Goal: Task Accomplishment & Management: Manage account settings

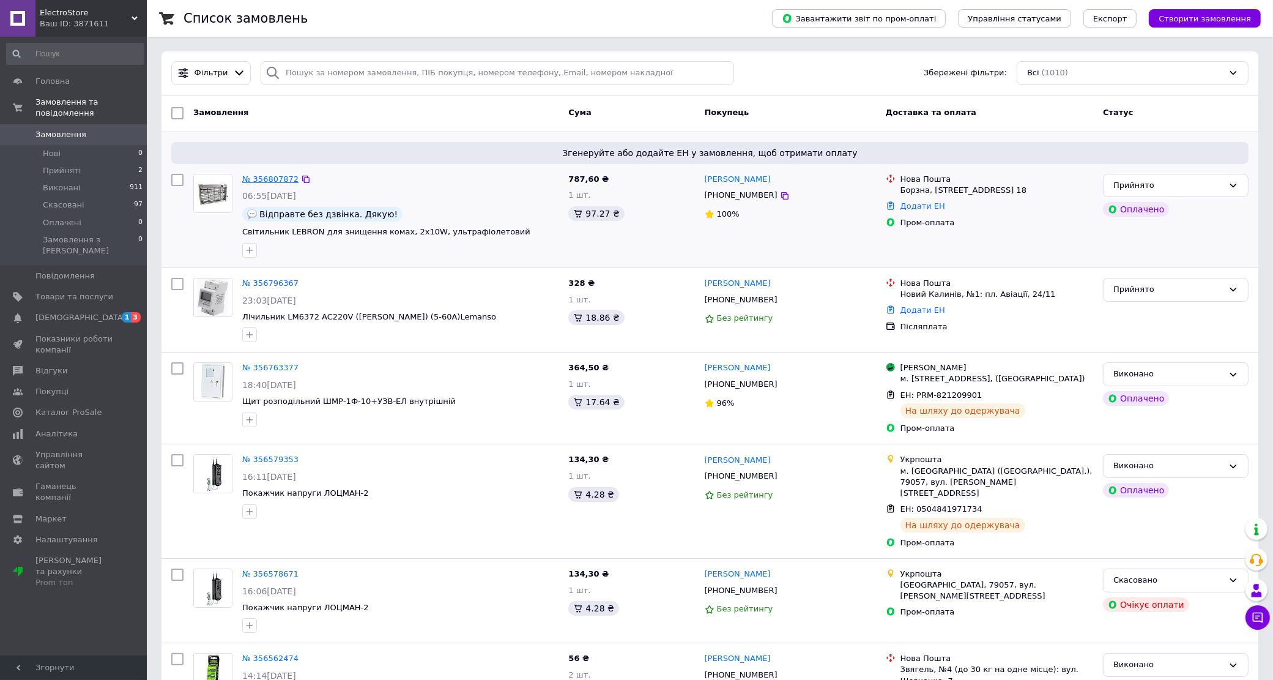
click at [261, 184] on link "№ 356807872" at bounding box center [270, 178] width 56 height 9
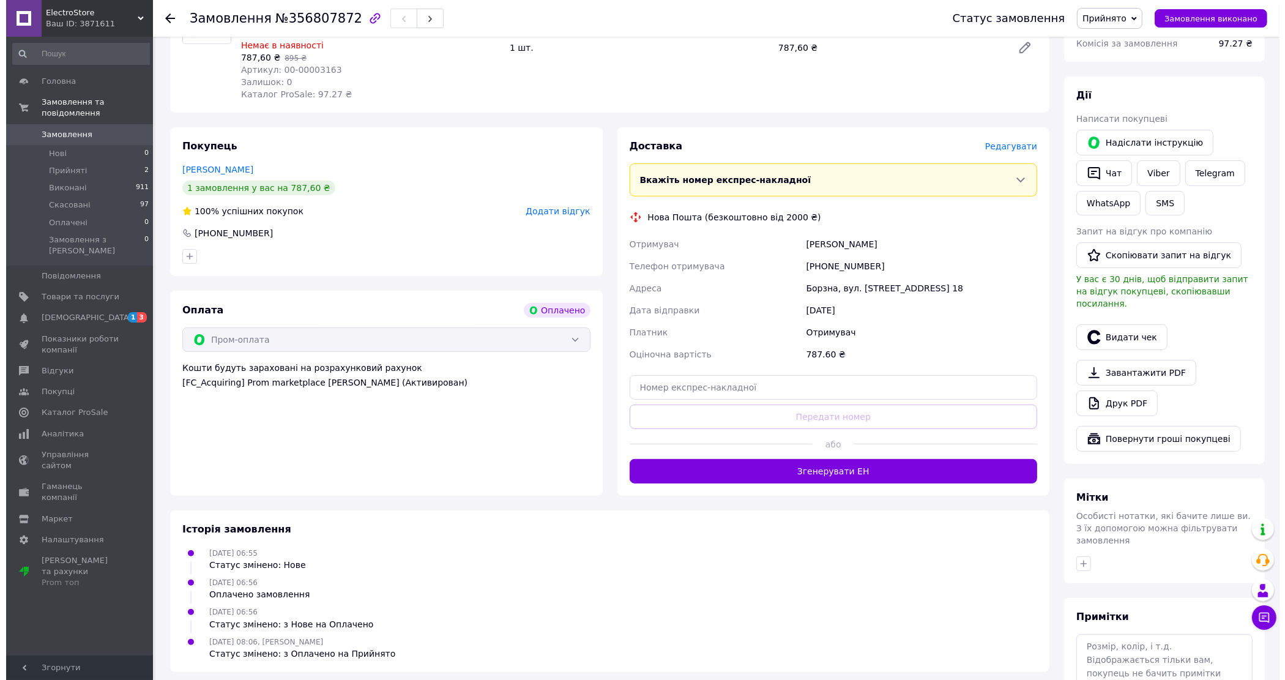
scroll to position [447, 0]
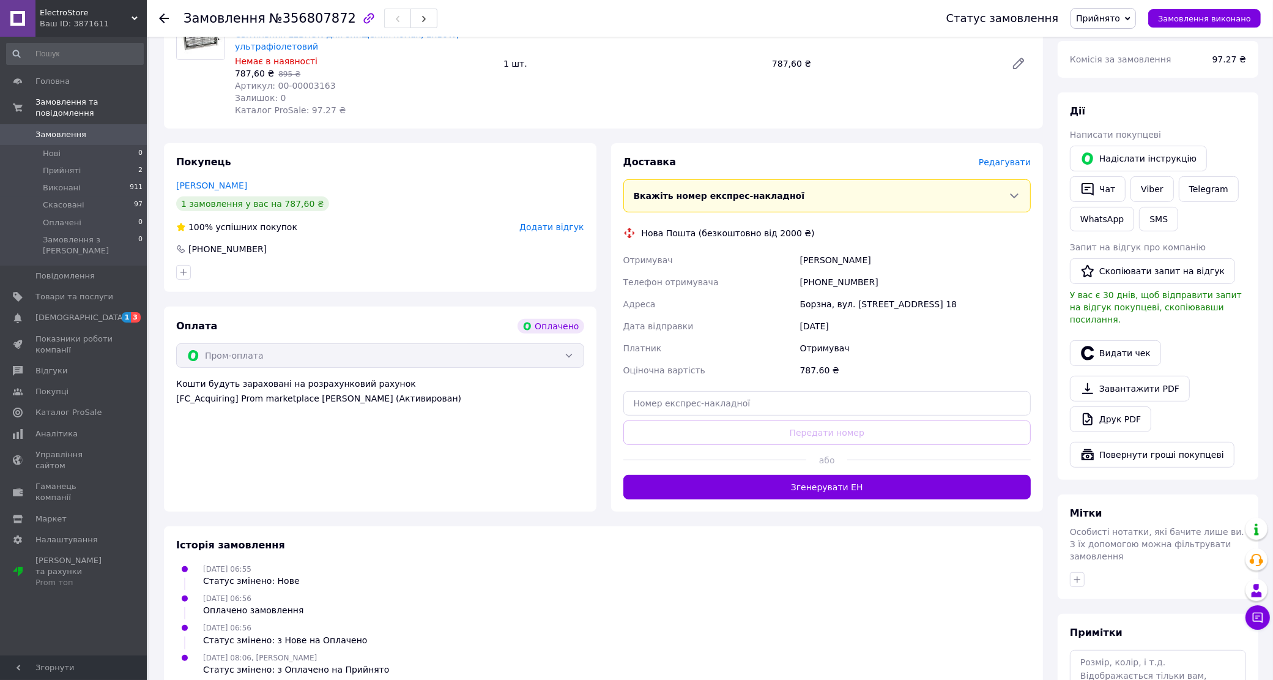
click at [1007, 157] on span "Редагувати" at bounding box center [1005, 162] width 52 height 10
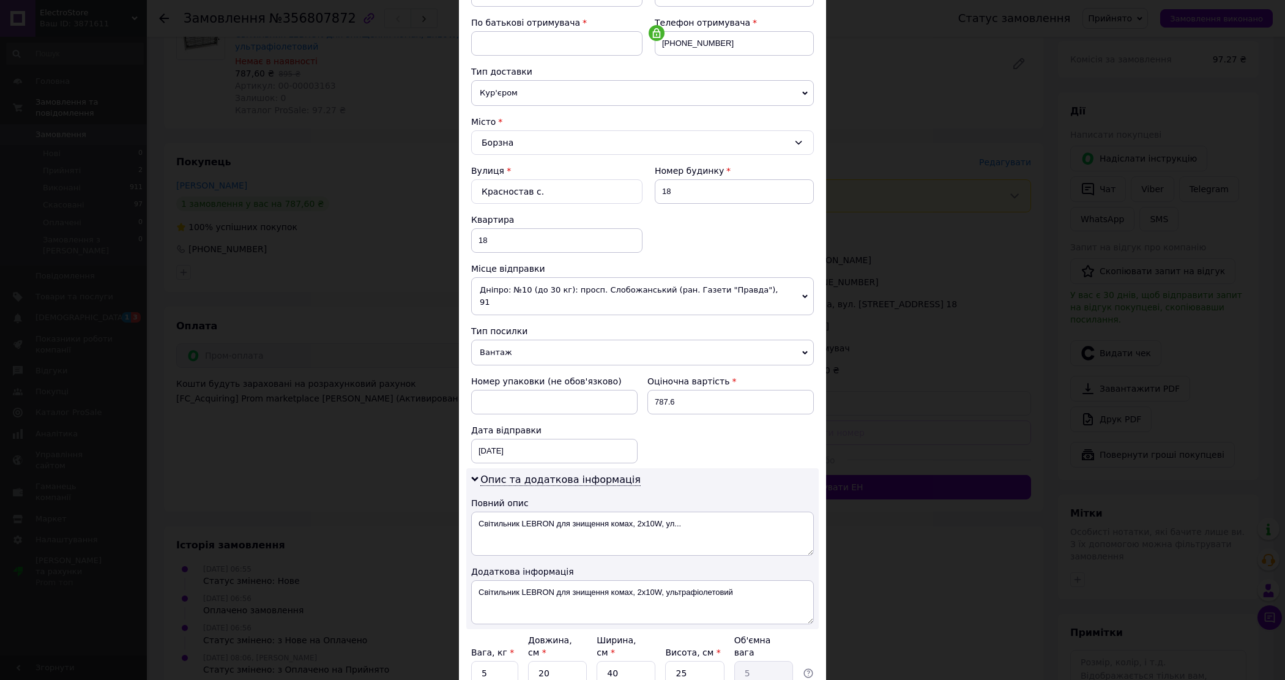
scroll to position [323, 0]
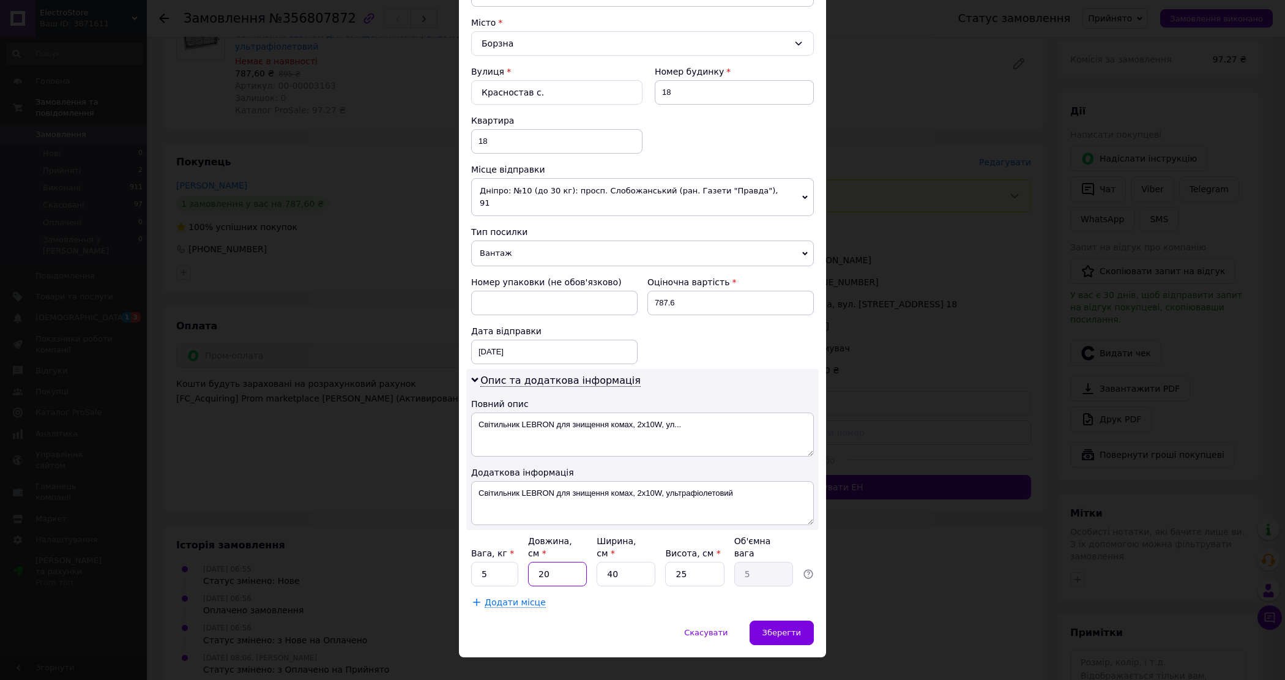
click at [548, 562] on input "20" at bounding box center [557, 574] width 59 height 24
type input "4"
type input "1"
type input "40"
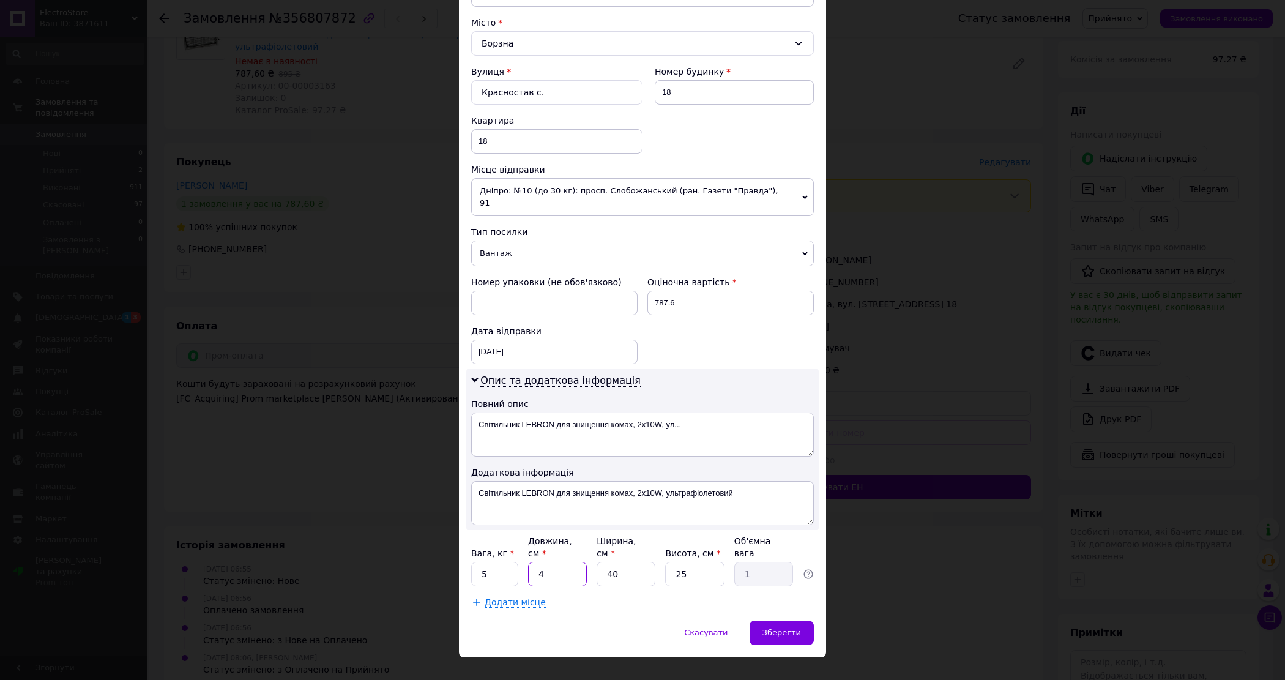
type input "10"
type input "40"
type input "1"
type input "0.25"
type input "19"
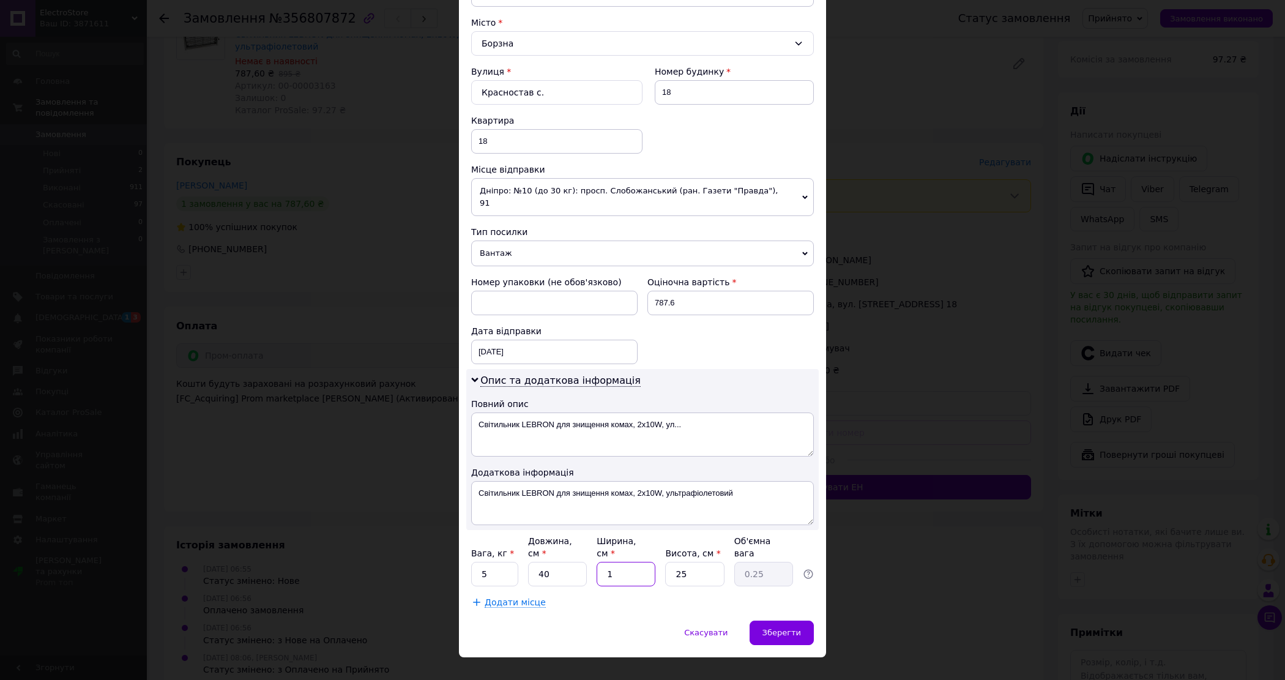
type input "4.75"
type input "19"
type input "3"
type input "0.57"
type input "32"
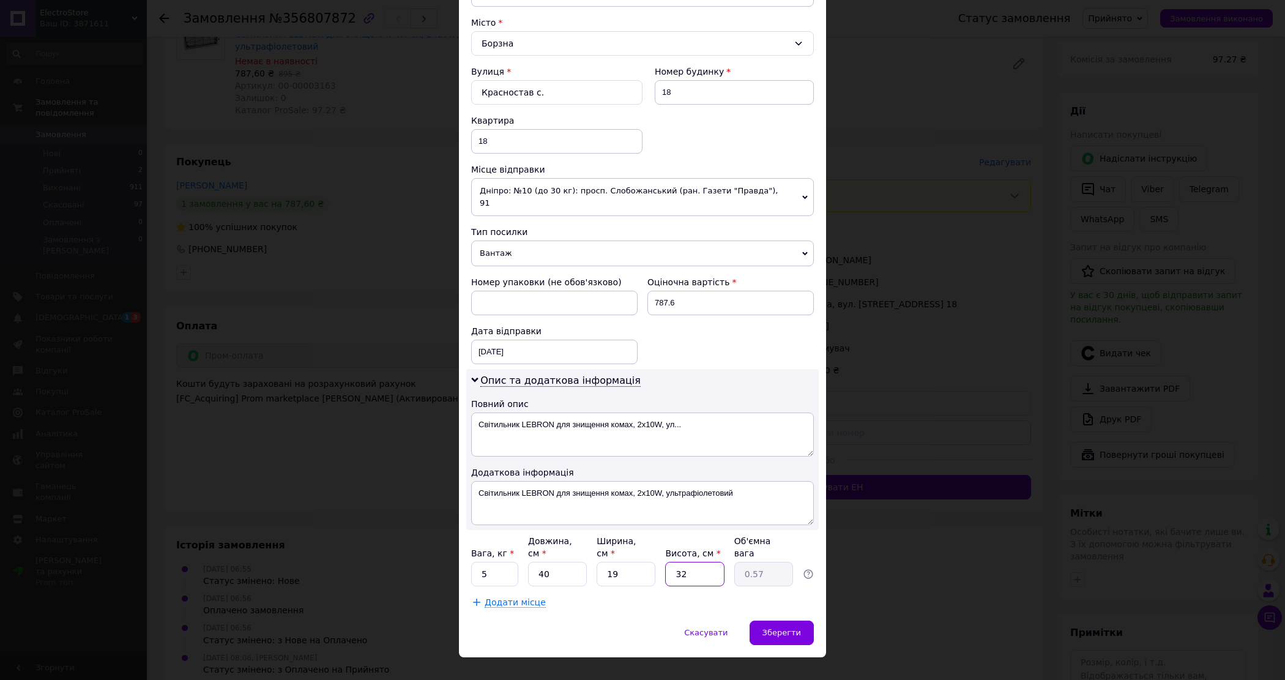
type input "6.08"
type input "32"
click at [503, 562] on input "5" at bounding box center [494, 574] width 47 height 24
click at [502, 562] on input "5" at bounding box center [494, 574] width 47 height 24
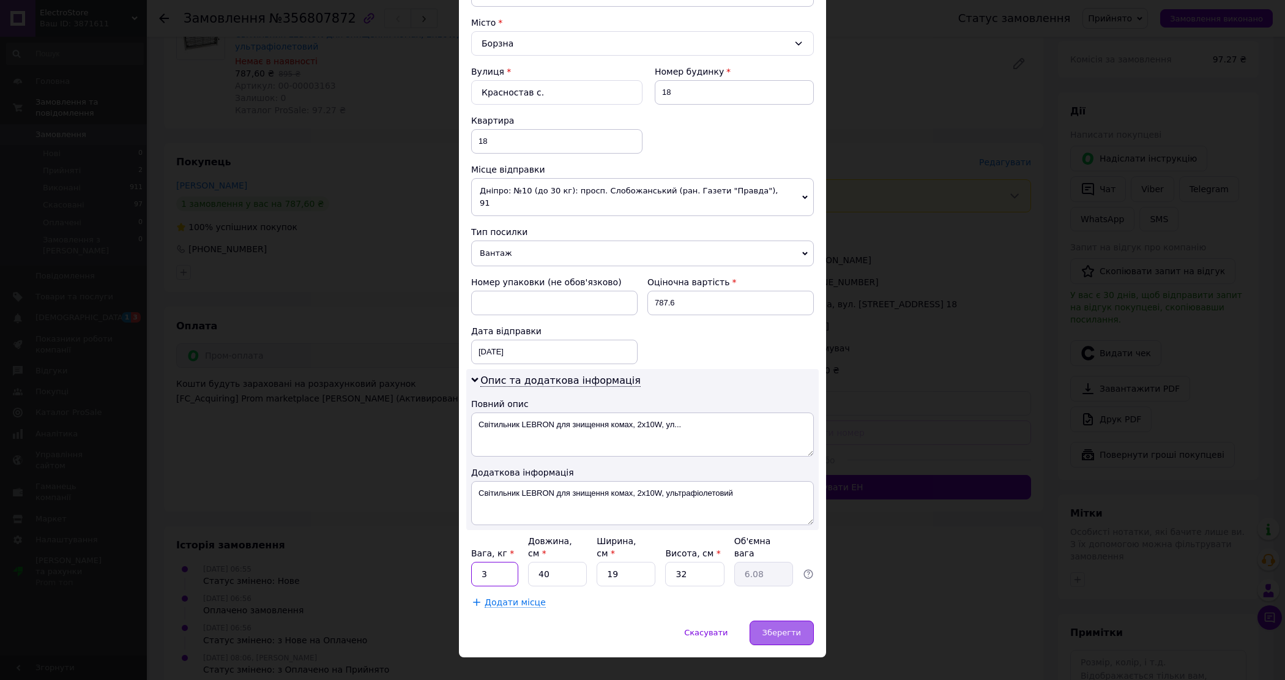
type input "3"
click at [766, 620] on div "Зберегти" at bounding box center [782, 632] width 64 height 24
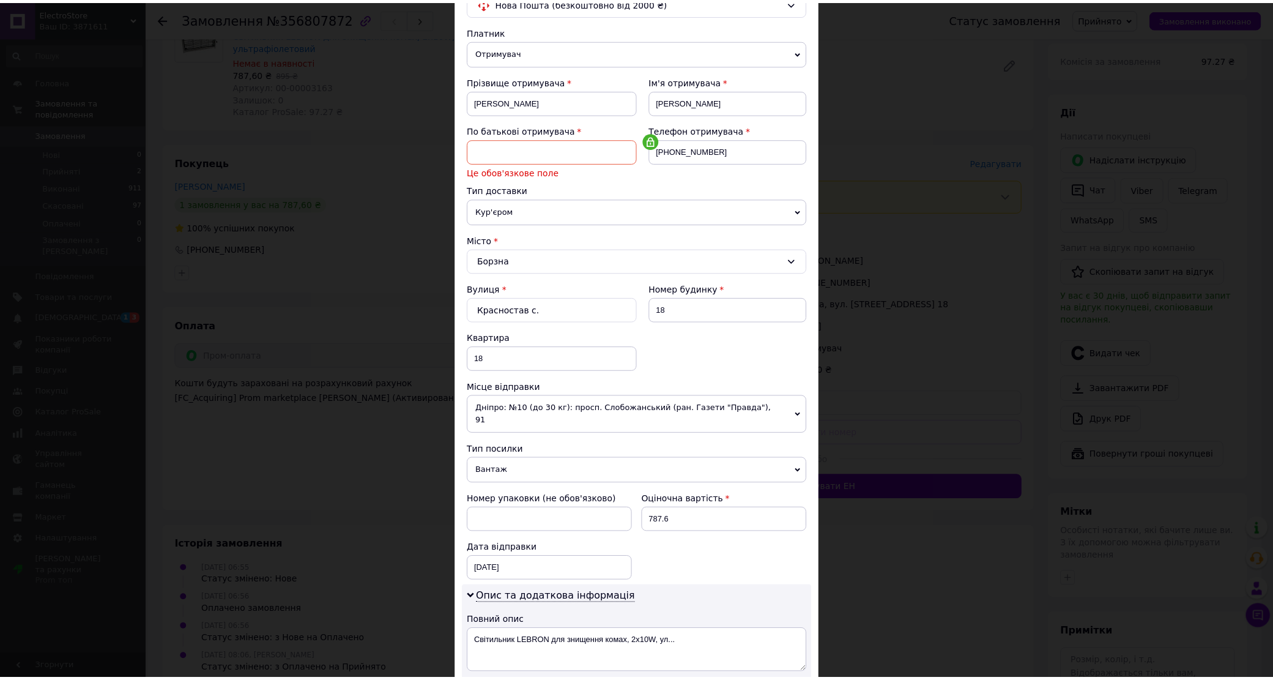
scroll to position [0, 0]
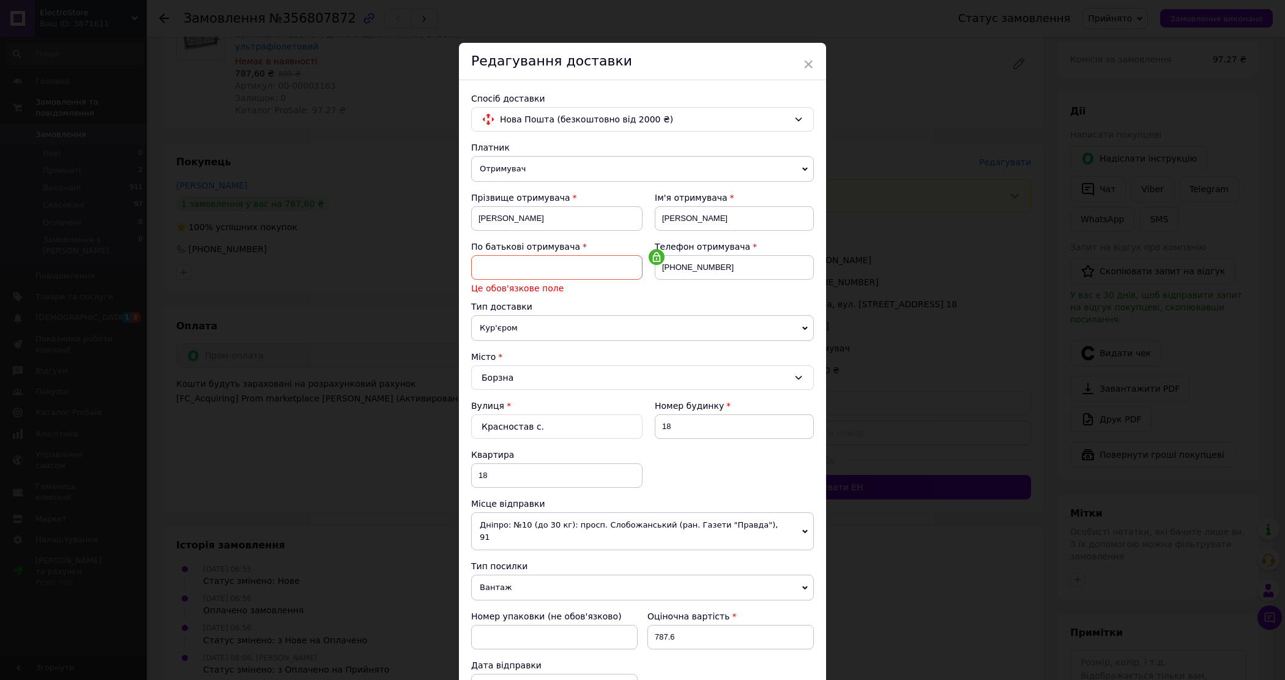
click at [609, 269] on input at bounding box center [556, 267] width 171 height 24
click at [730, 304] on div "Тип доставки" at bounding box center [642, 306] width 343 height 12
click at [726, 279] on input "[PHONE_NUMBER]" at bounding box center [734, 267] width 159 height 24
click at [990, 196] on div "× Редагування доставки Спосіб доставки Нова Пошта (безкоштовно від 2000 ₴) Плат…" at bounding box center [642, 340] width 1285 height 680
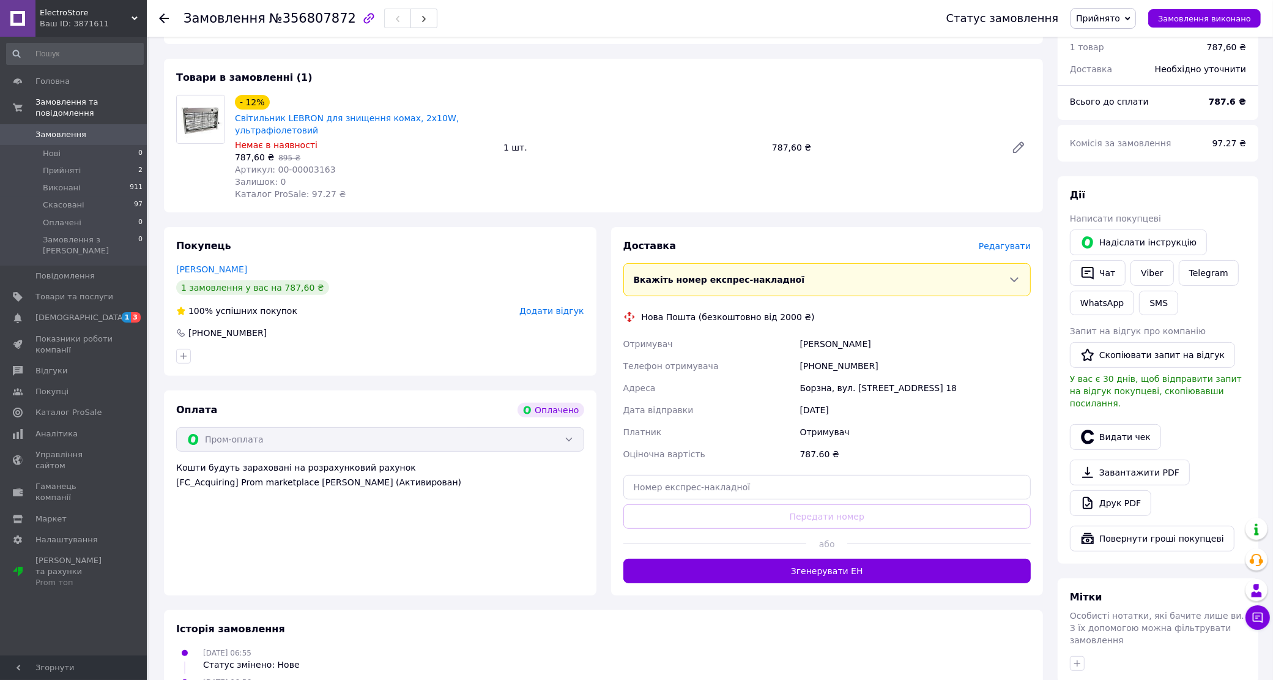
scroll to position [370, 0]
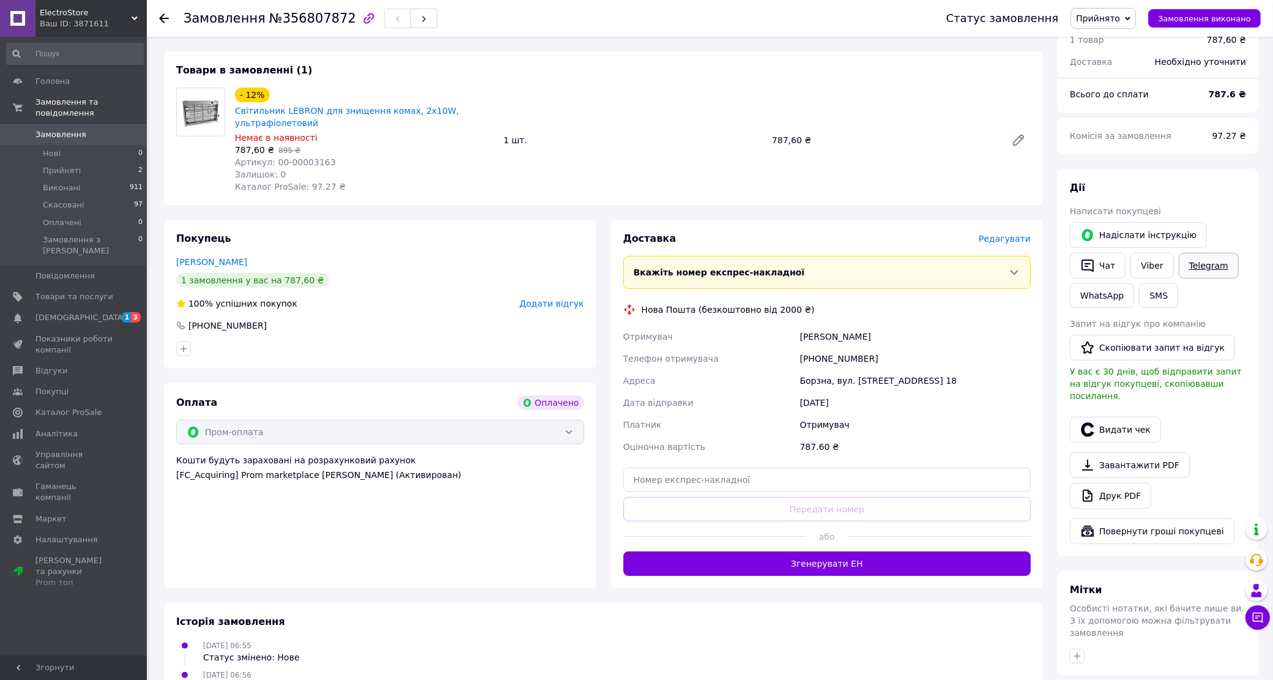
click at [1191, 254] on link "Telegram" at bounding box center [1209, 266] width 60 height 26
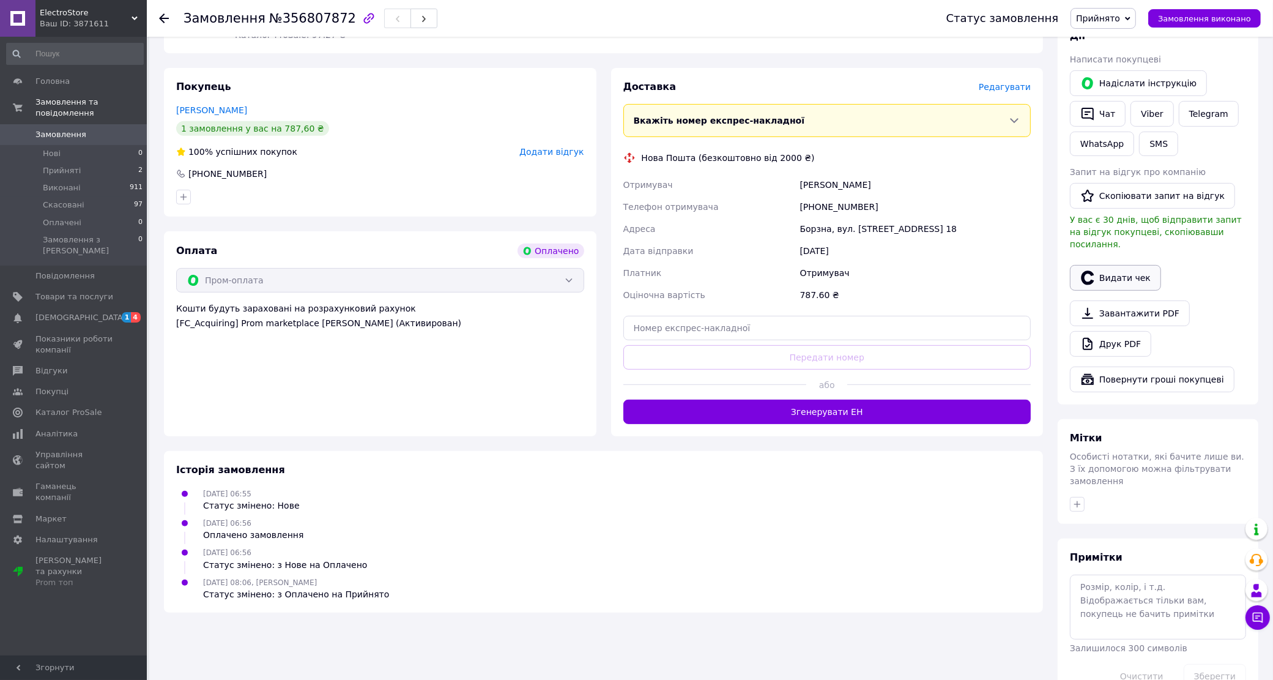
scroll to position [523, 0]
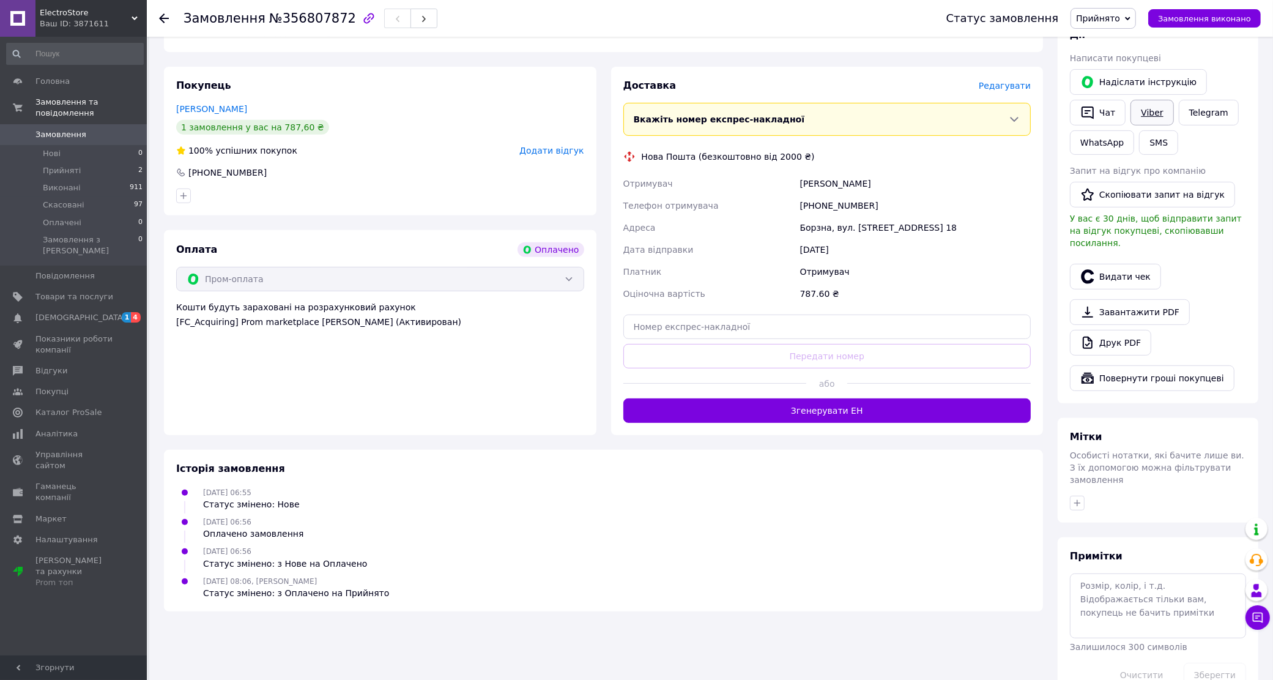
click at [1163, 102] on link "Viber" at bounding box center [1152, 113] width 43 height 26
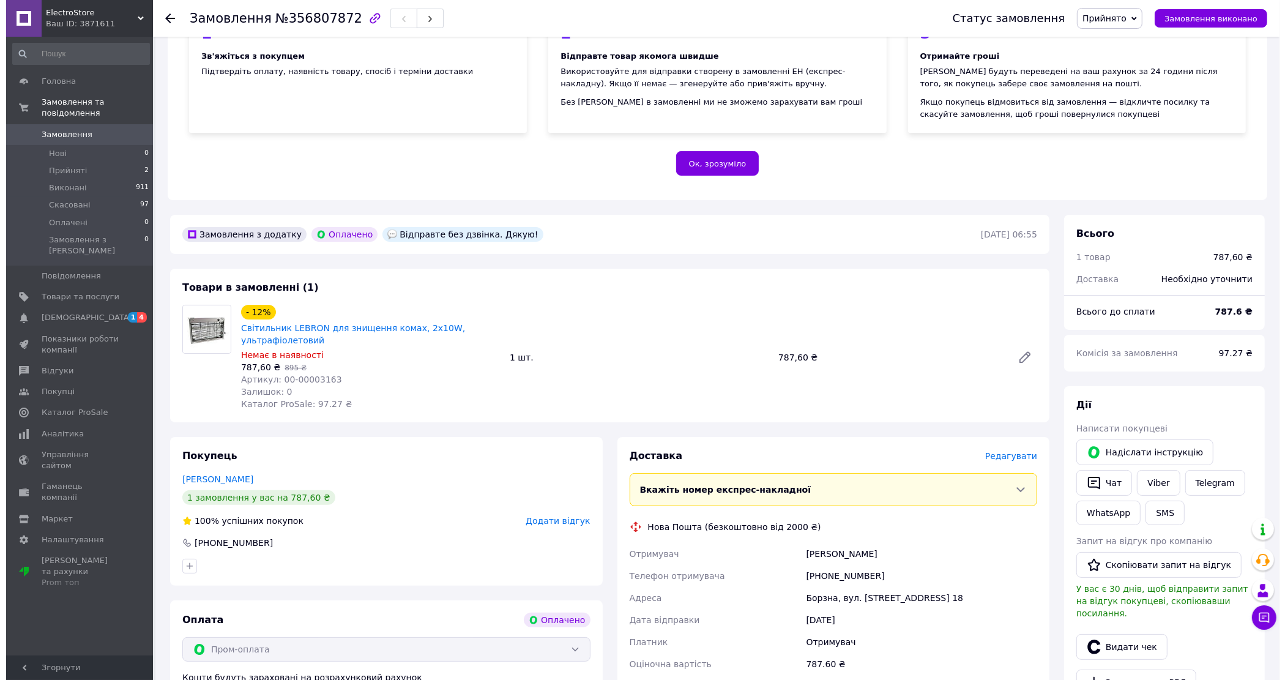
scroll to position [306, 0]
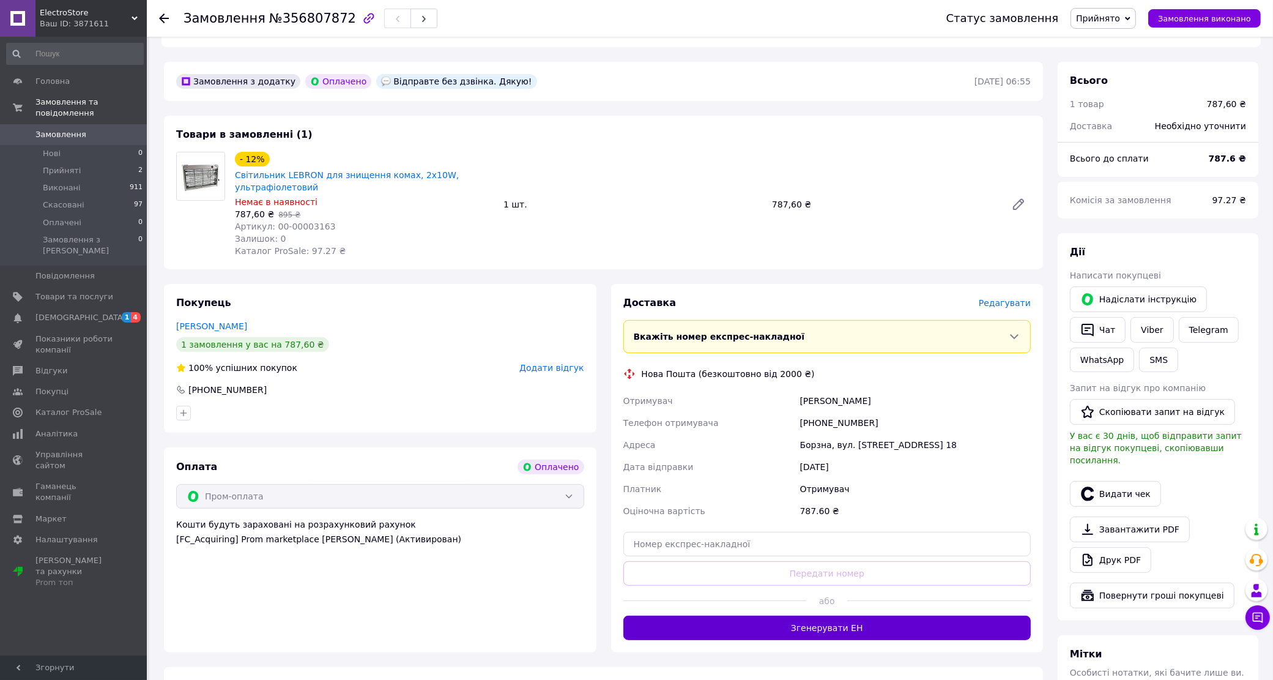
click at [837, 620] on button "Згенерувати ЕН" at bounding box center [828, 628] width 408 height 24
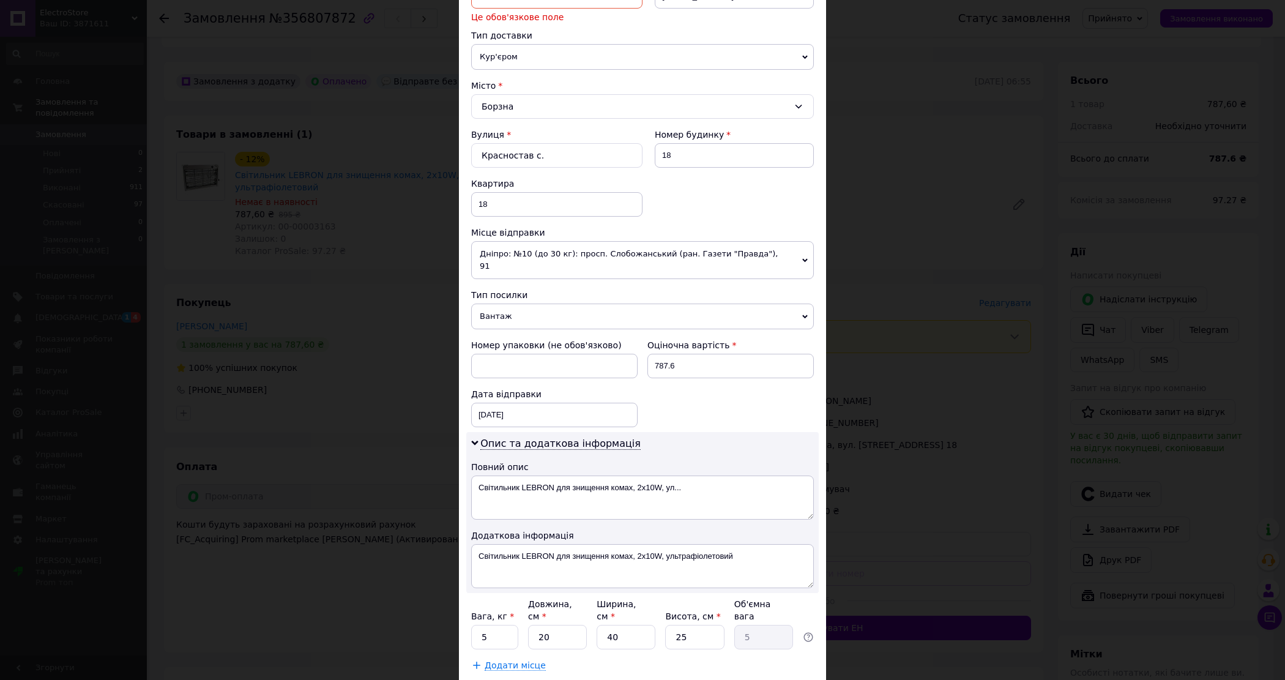
scroll to position [334, 0]
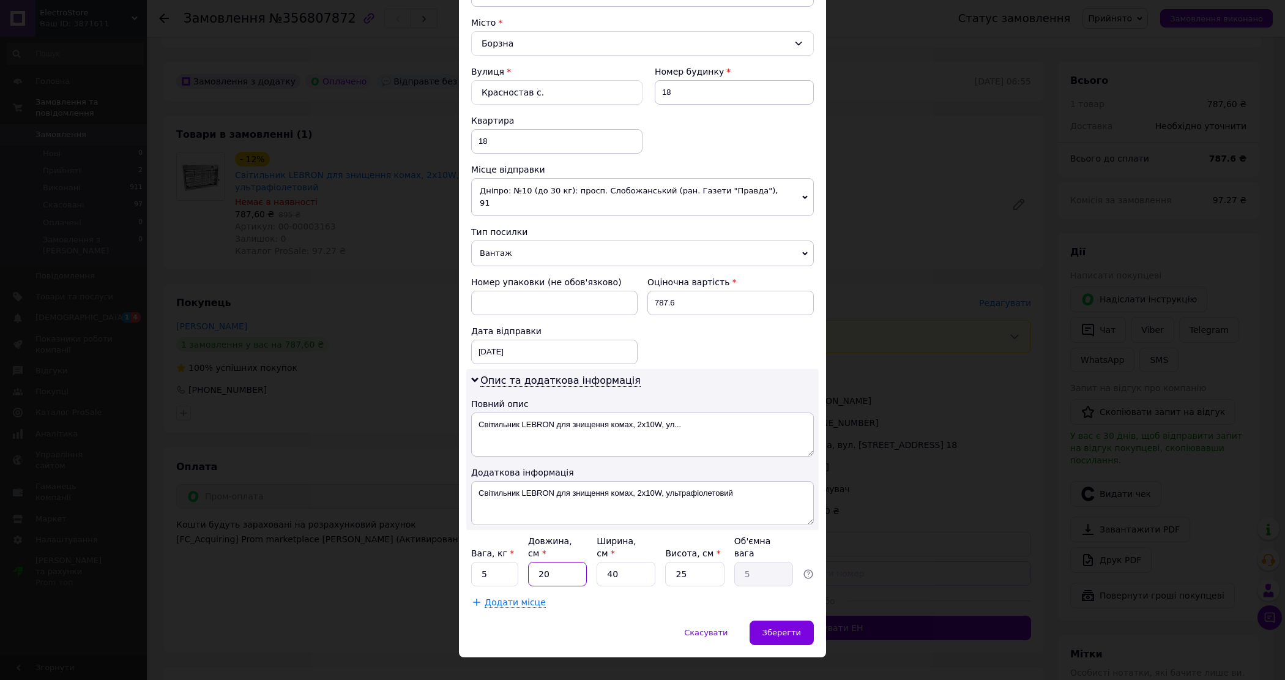
click at [543, 562] on input "20" at bounding box center [557, 574] width 59 height 24
drag, startPoint x: 543, startPoint y: 557, endPoint x: 555, endPoint y: 557, distance: 12.2
click at [543, 562] on input "20" at bounding box center [557, 574] width 59 height 24
type input "3"
type input "0.75"
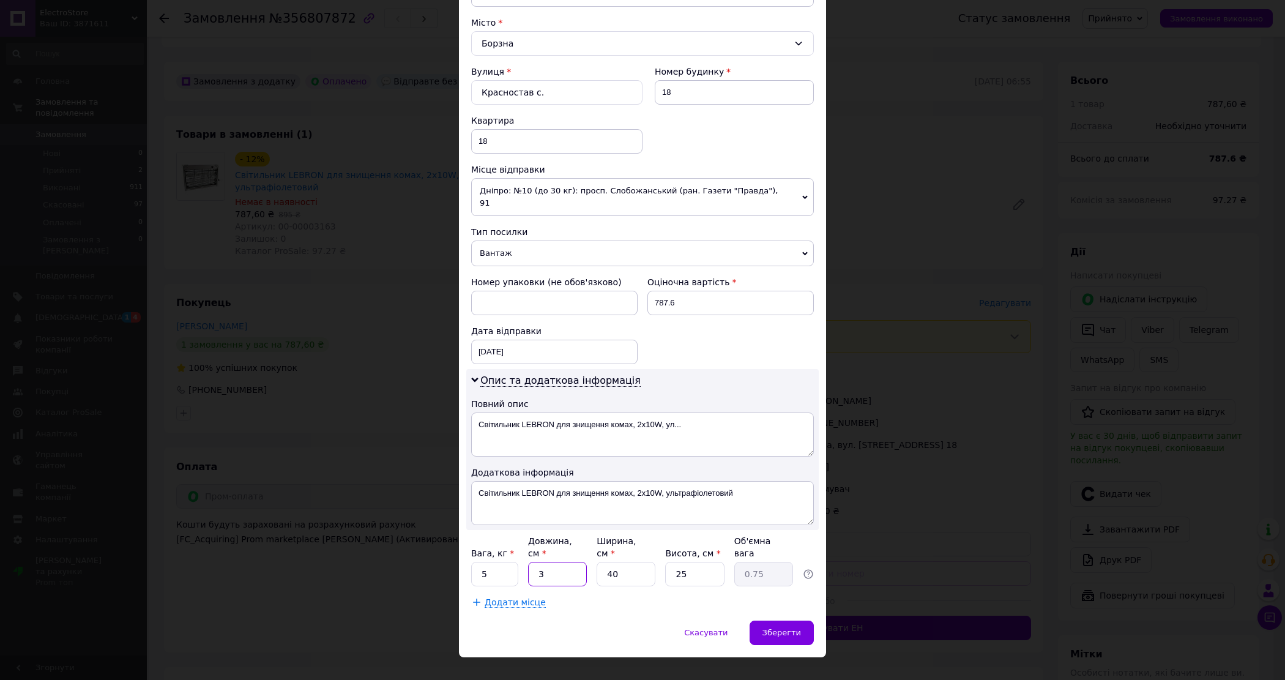
type input "32"
type input "8"
type input "32"
type input "2"
type input "0.4"
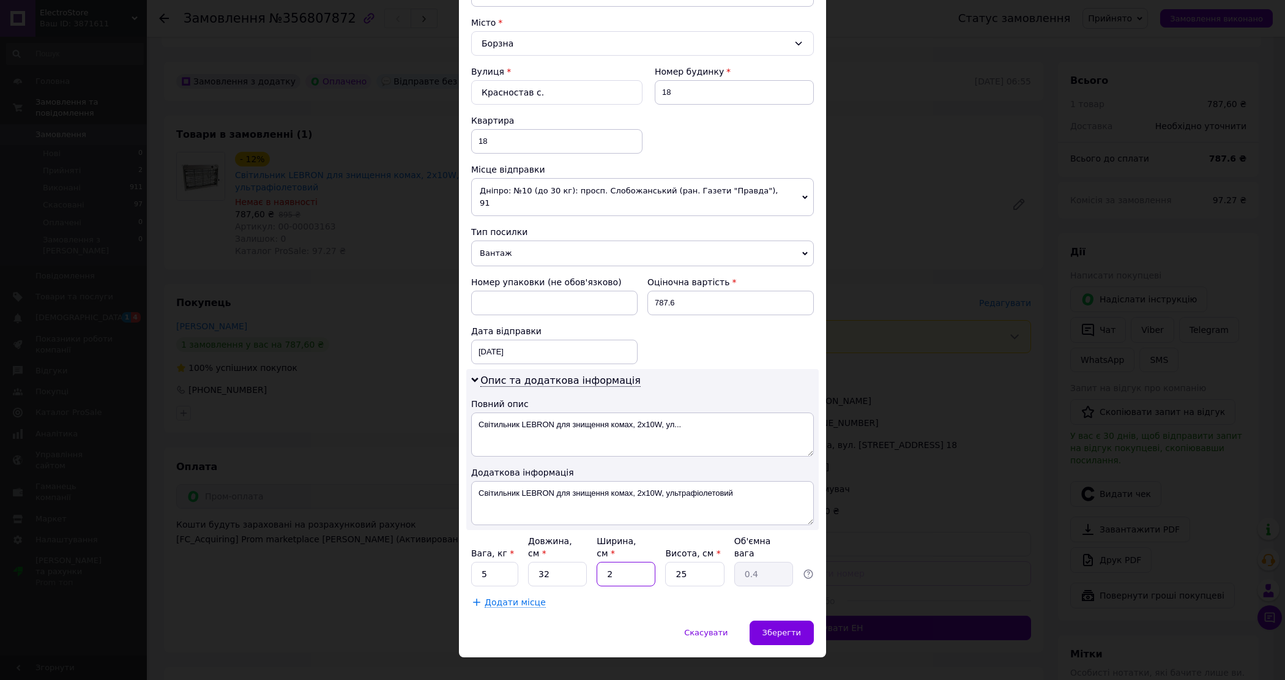
type input "20"
type input "4"
type input "20"
type input "3"
type input "0.48"
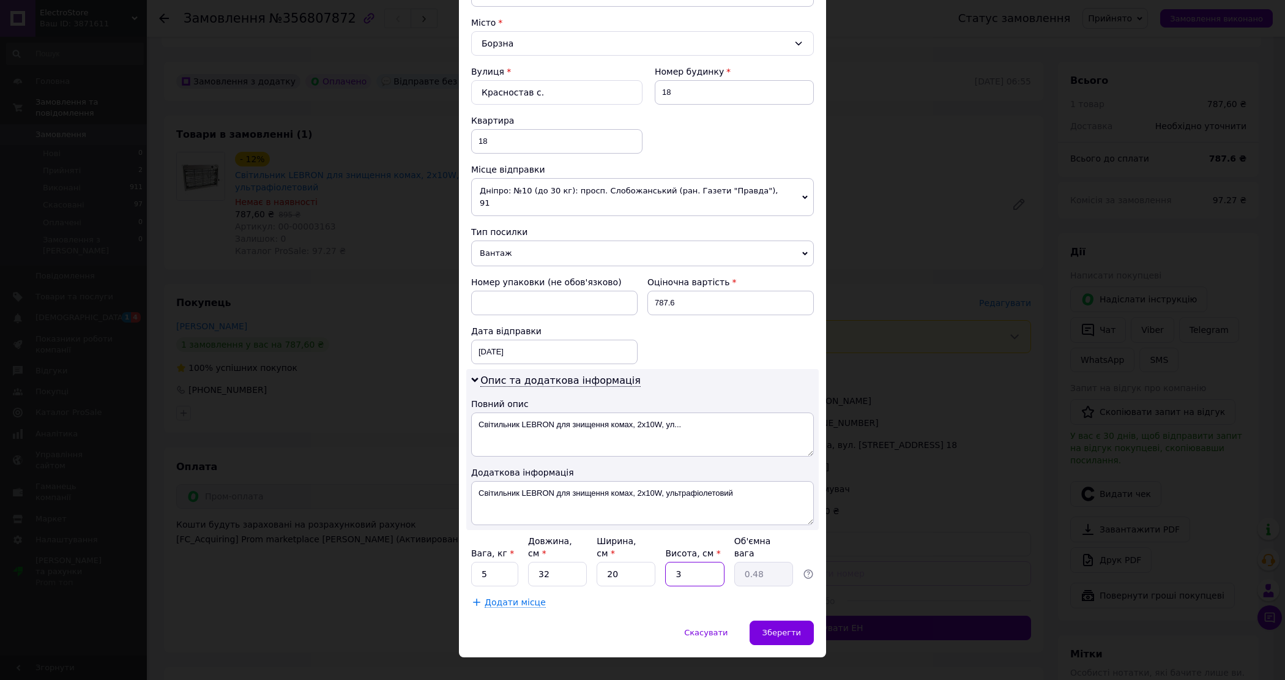
type input "39"
type input "6.24"
type input "39"
click at [487, 562] on input "5" at bounding box center [494, 574] width 47 height 24
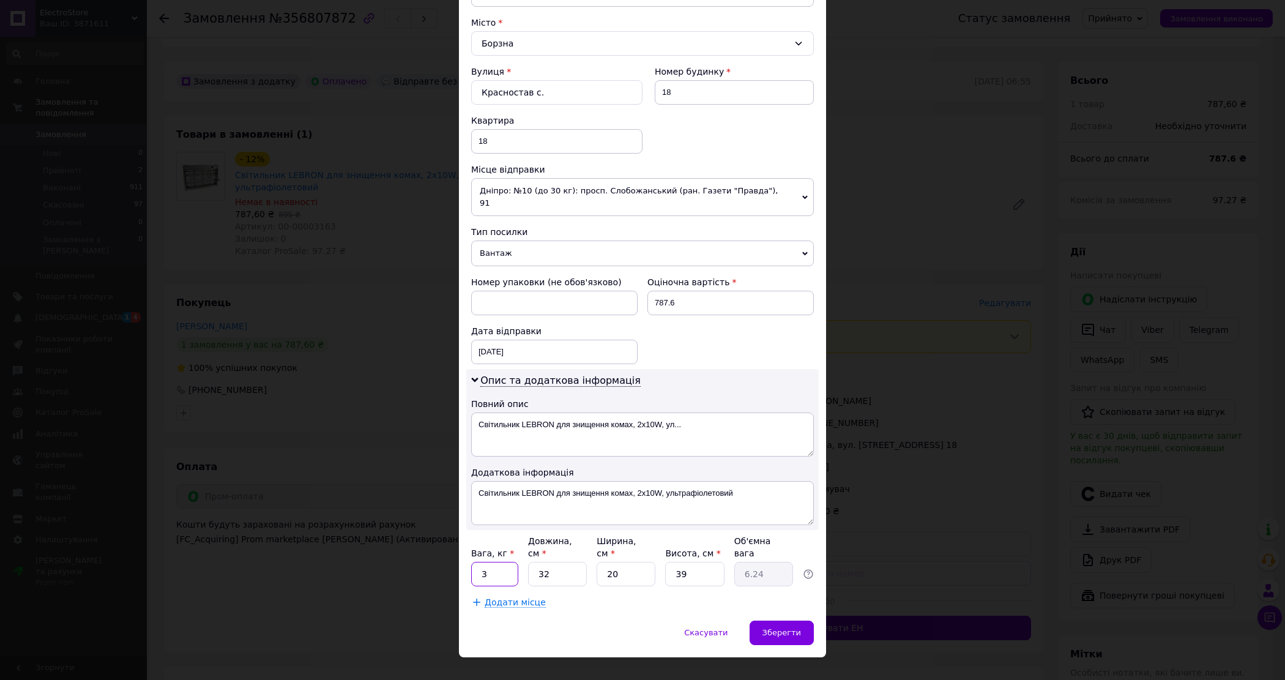
scroll to position [105, 0]
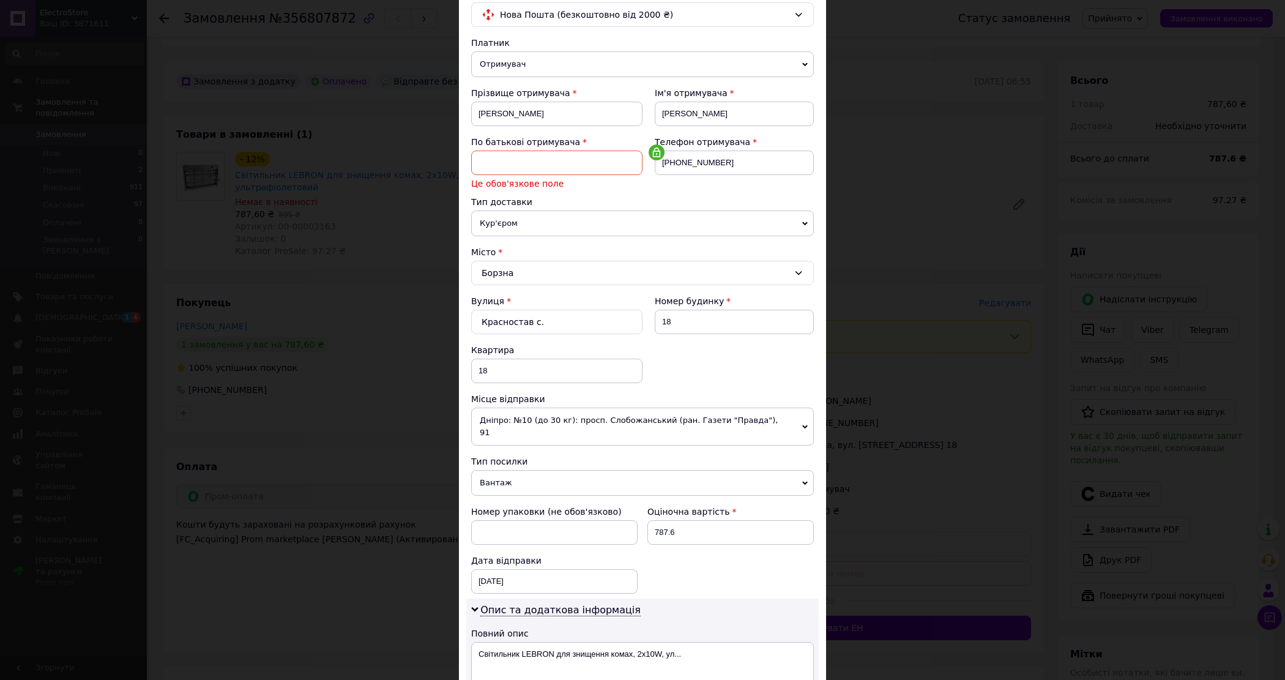
type input "3"
click at [524, 165] on input at bounding box center [556, 163] width 171 height 24
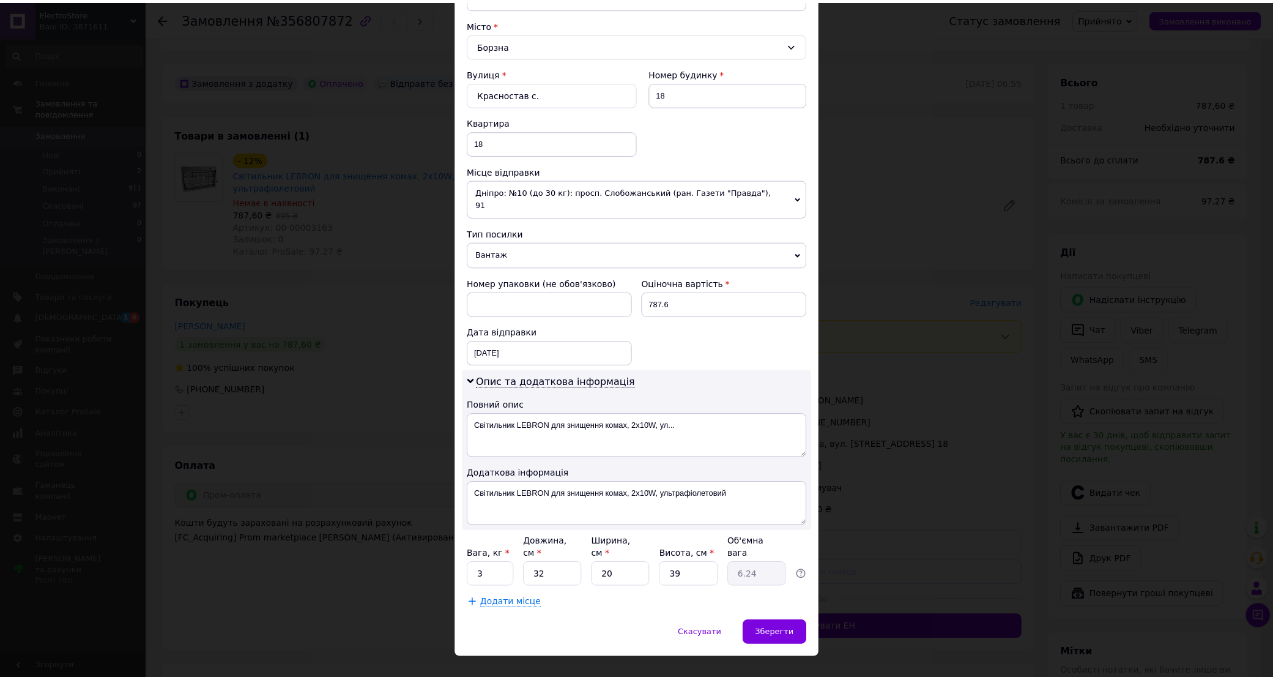
scroll to position [323, 0]
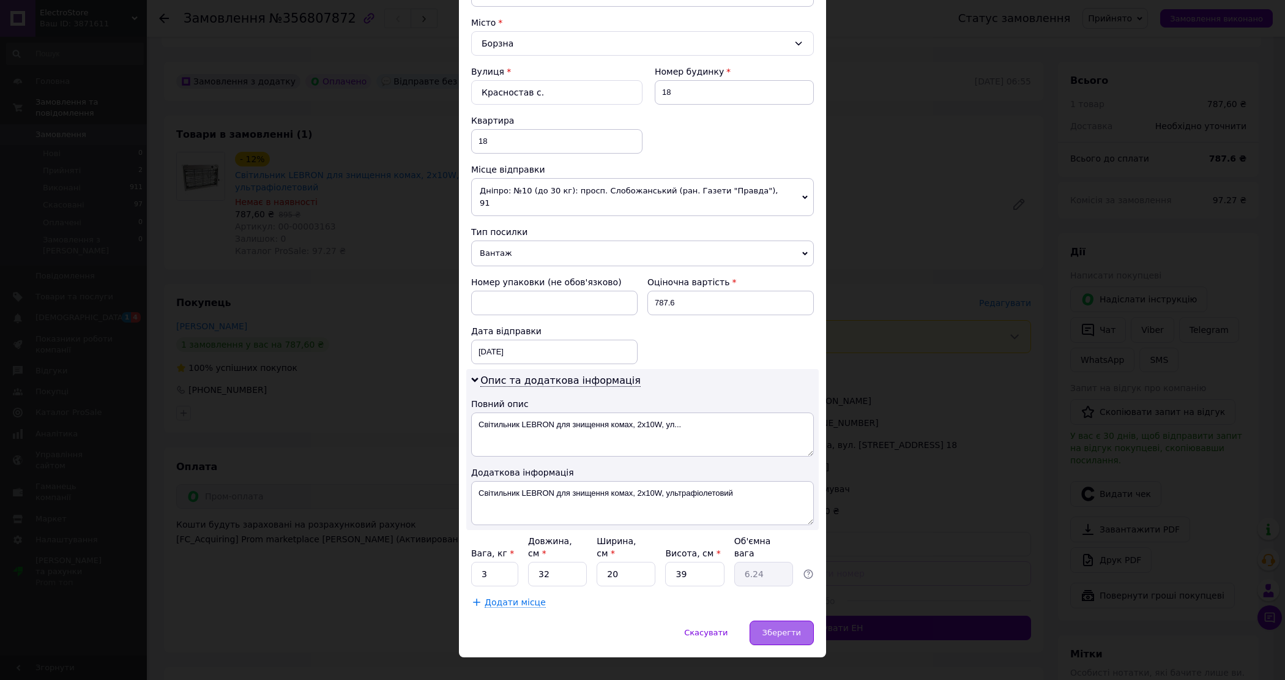
type input "Григорович"
click at [796, 628] on span "Зберегти" at bounding box center [781, 632] width 39 height 9
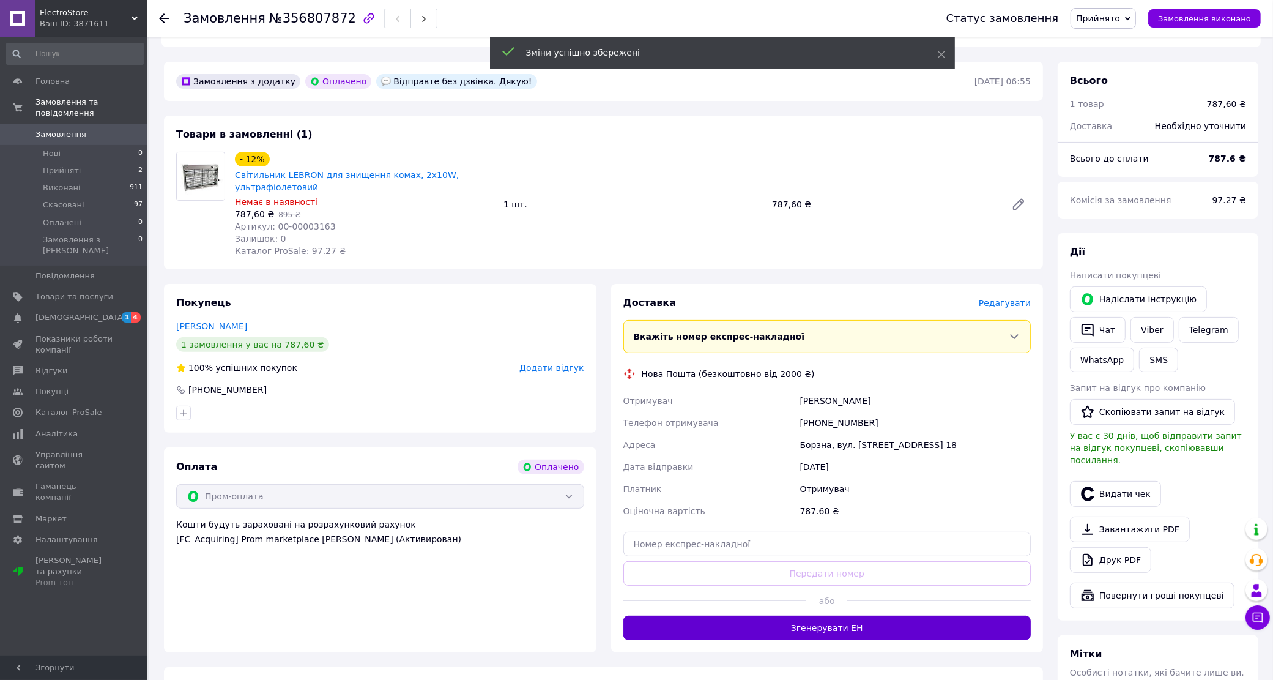
click at [851, 616] on button "Згенерувати ЕН" at bounding box center [828, 628] width 408 height 24
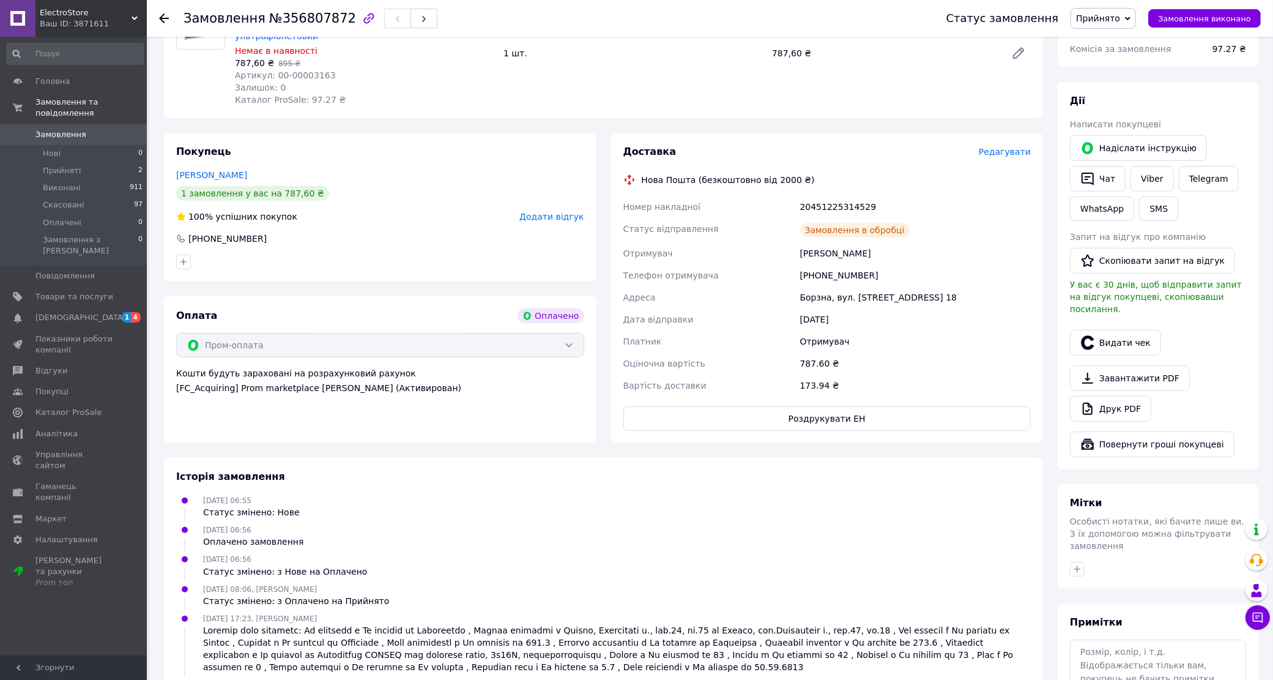
scroll to position [459, 0]
click at [53, 129] on span "Замовлення" at bounding box center [60, 134] width 51 height 11
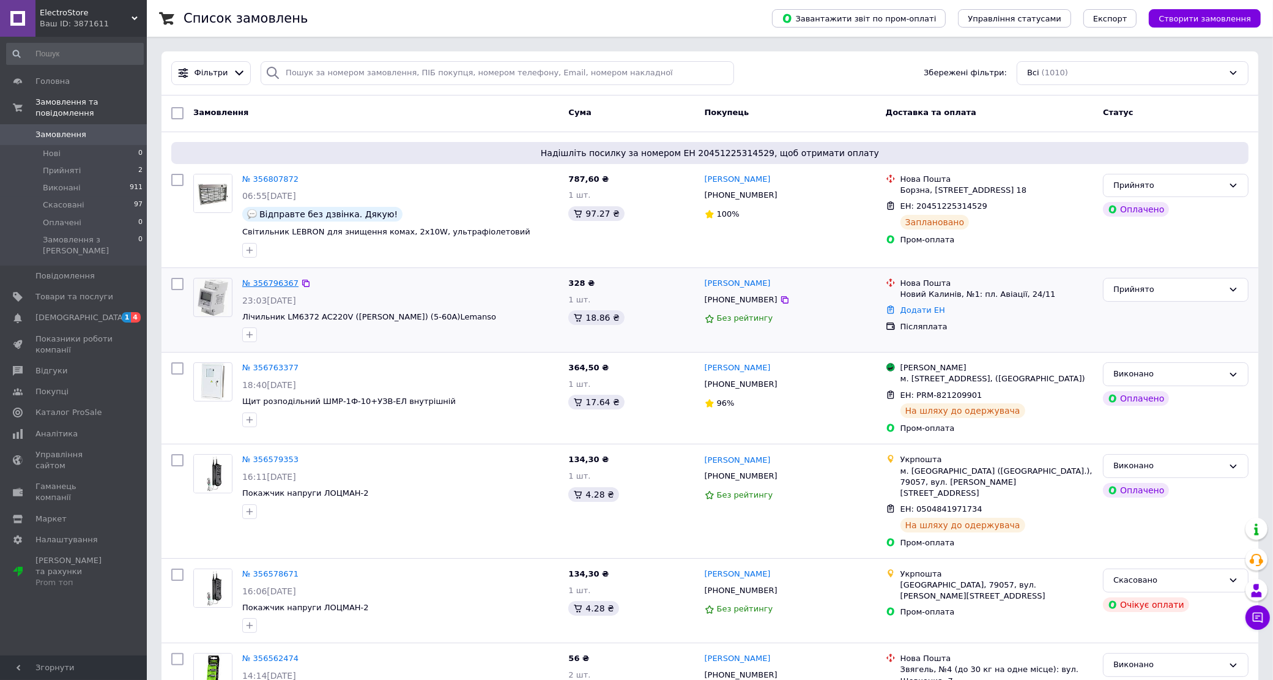
click at [265, 286] on link "№ 356796367" at bounding box center [270, 282] width 56 height 9
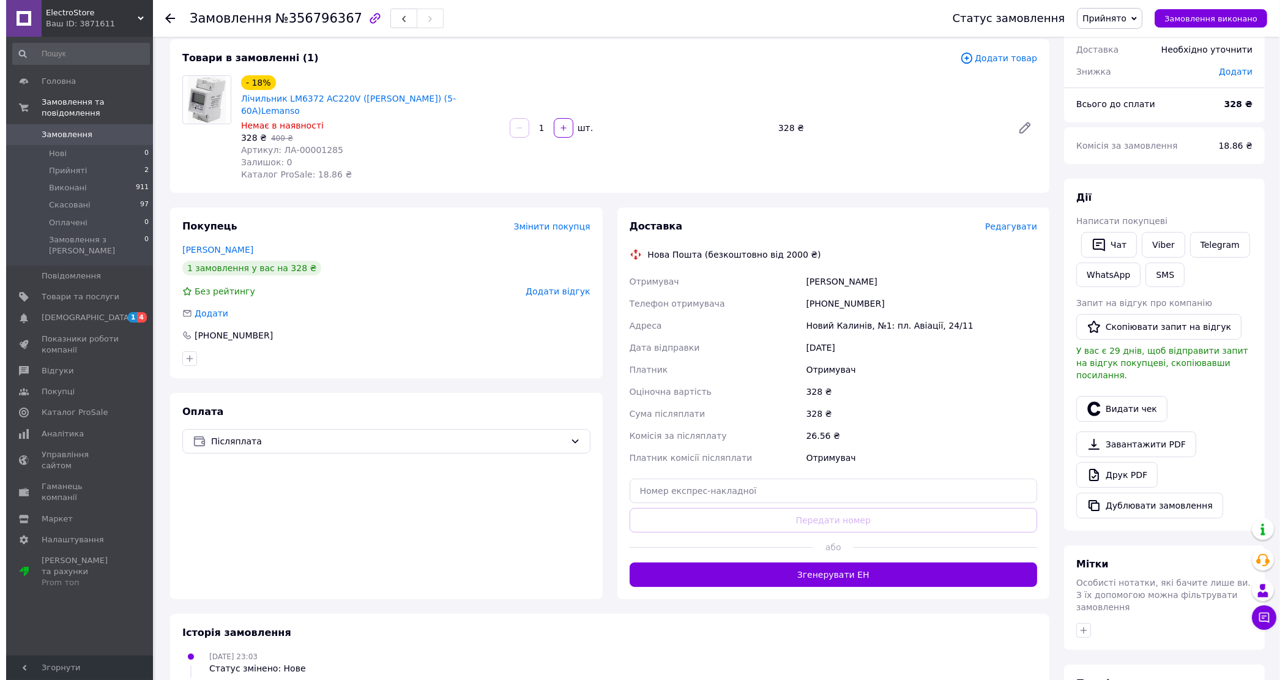
scroll to position [153, 0]
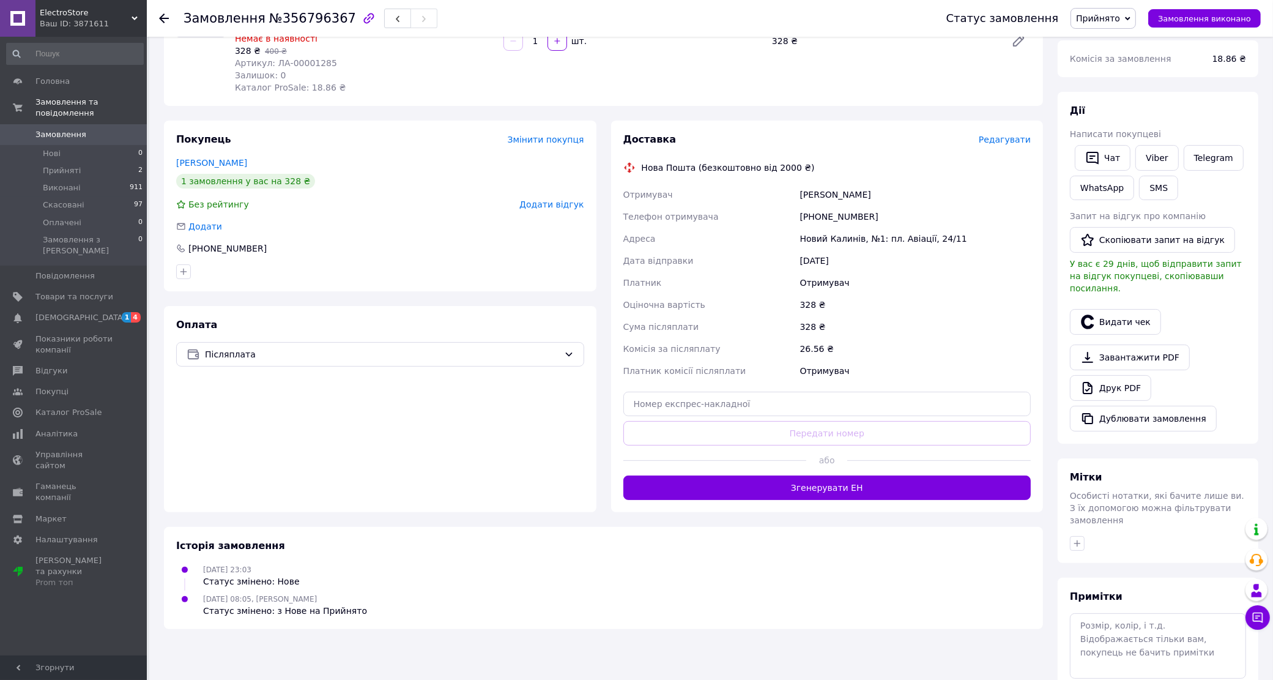
click at [1018, 135] on span "Редагувати" at bounding box center [1005, 140] width 52 height 10
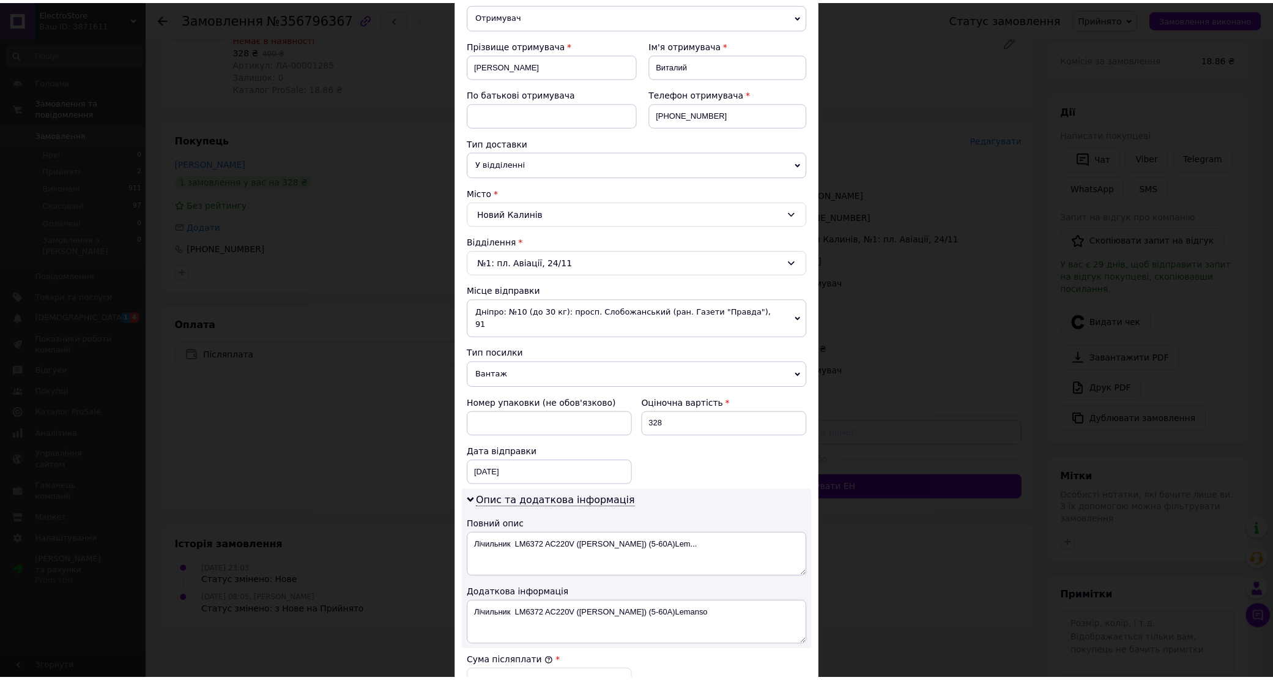
scroll to position [395, 0]
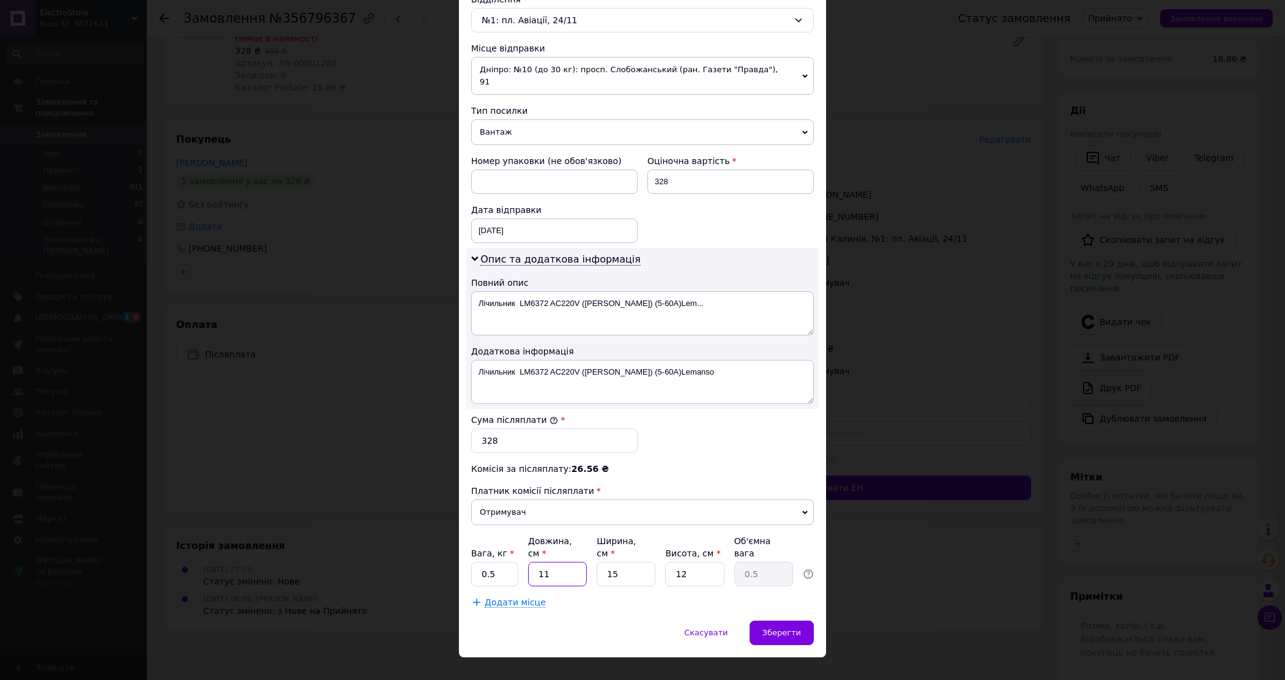
click at [552, 562] on input "11" at bounding box center [557, 574] width 59 height 24
type input "1"
type input "0.1"
type input "18"
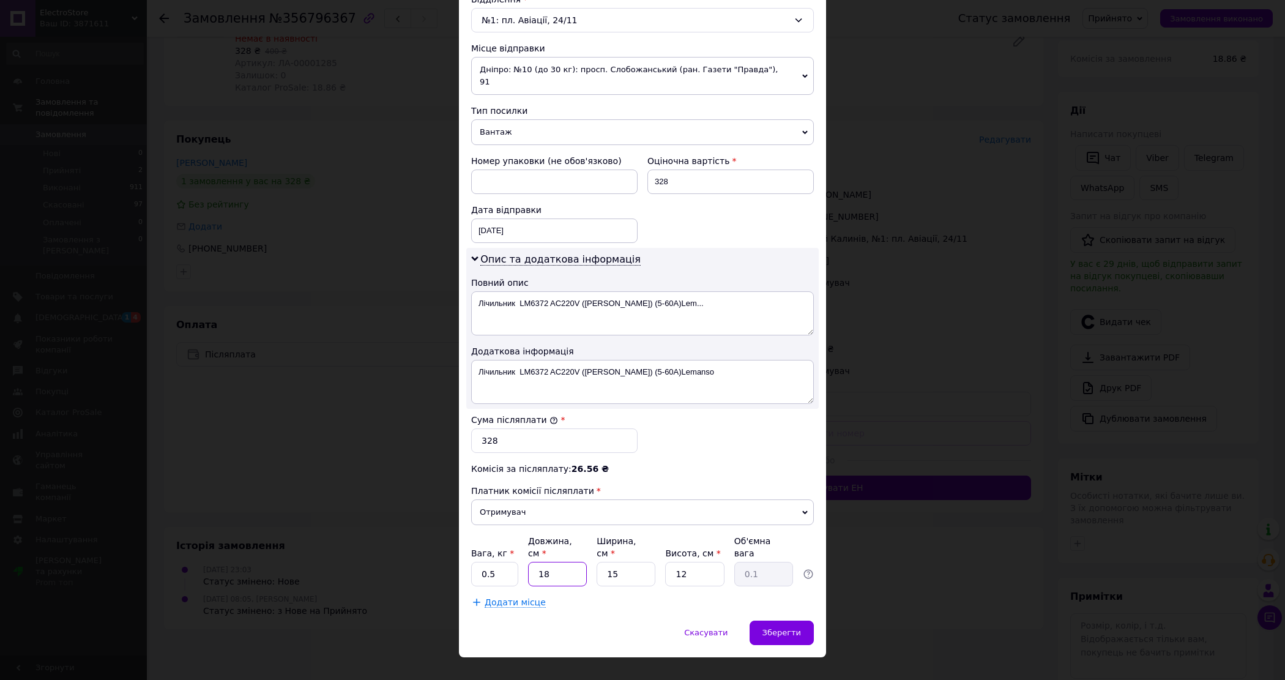
type input "0.81"
type input "18"
type input "1"
type input "0.1"
type input "12"
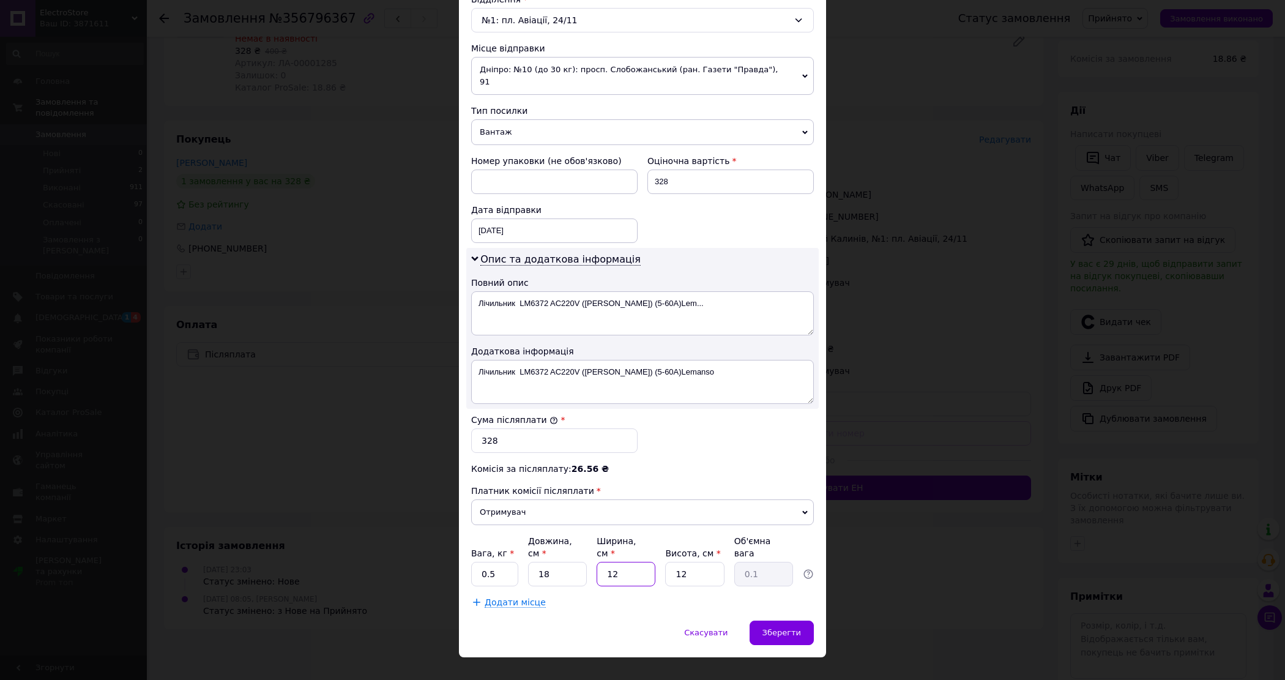
type input "0.65"
type input "12"
type input "2"
type input "0.11"
type input "20"
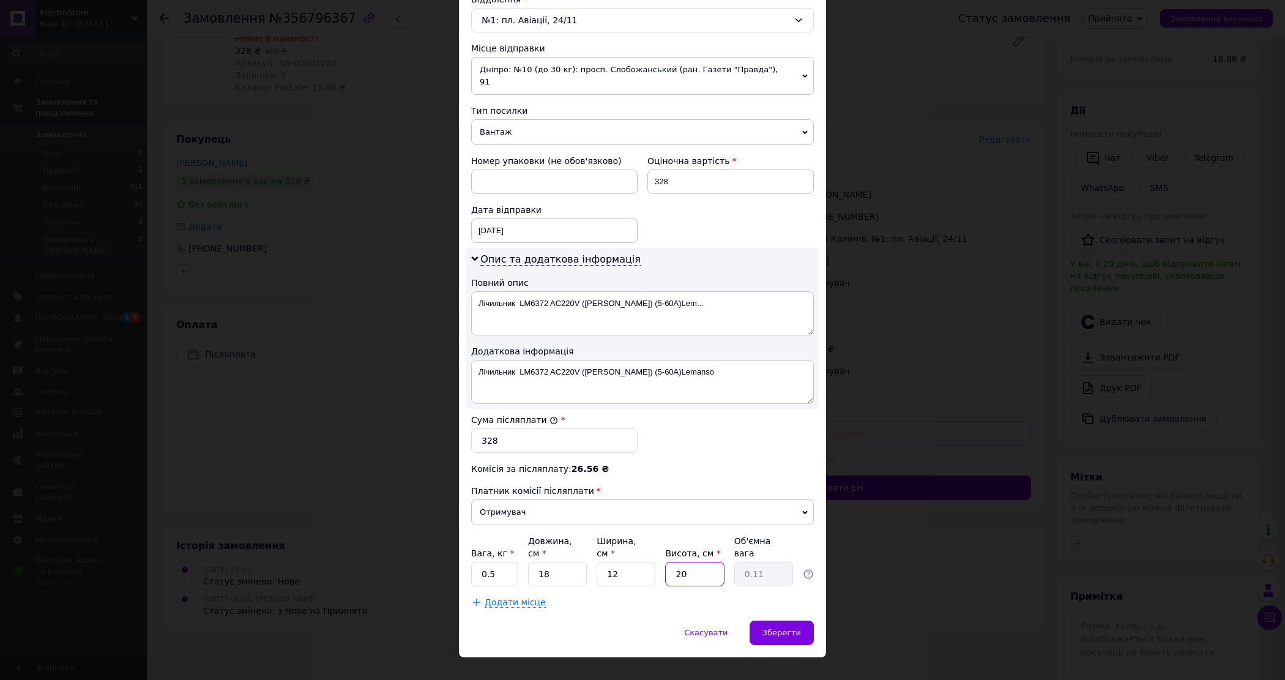
type input "1.08"
type input "20"
click at [760, 620] on div "Зберегти" at bounding box center [782, 632] width 64 height 24
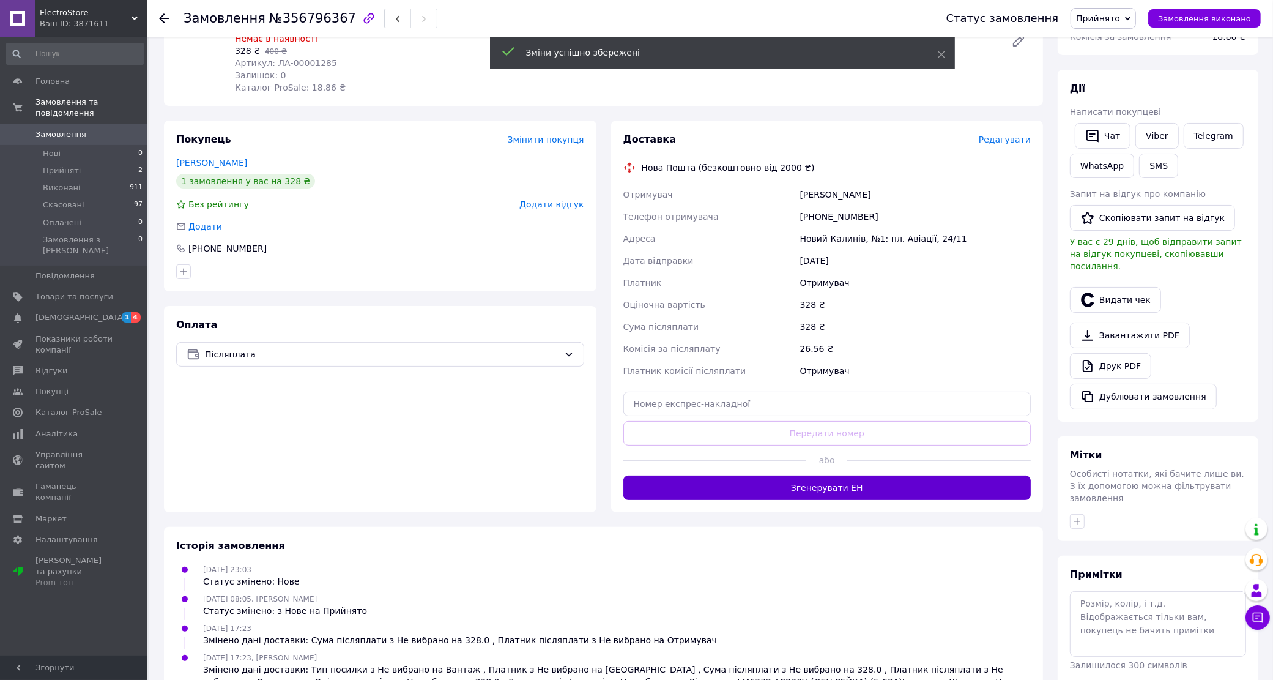
click at [811, 475] on button "Згенерувати ЕН" at bounding box center [828, 487] width 408 height 24
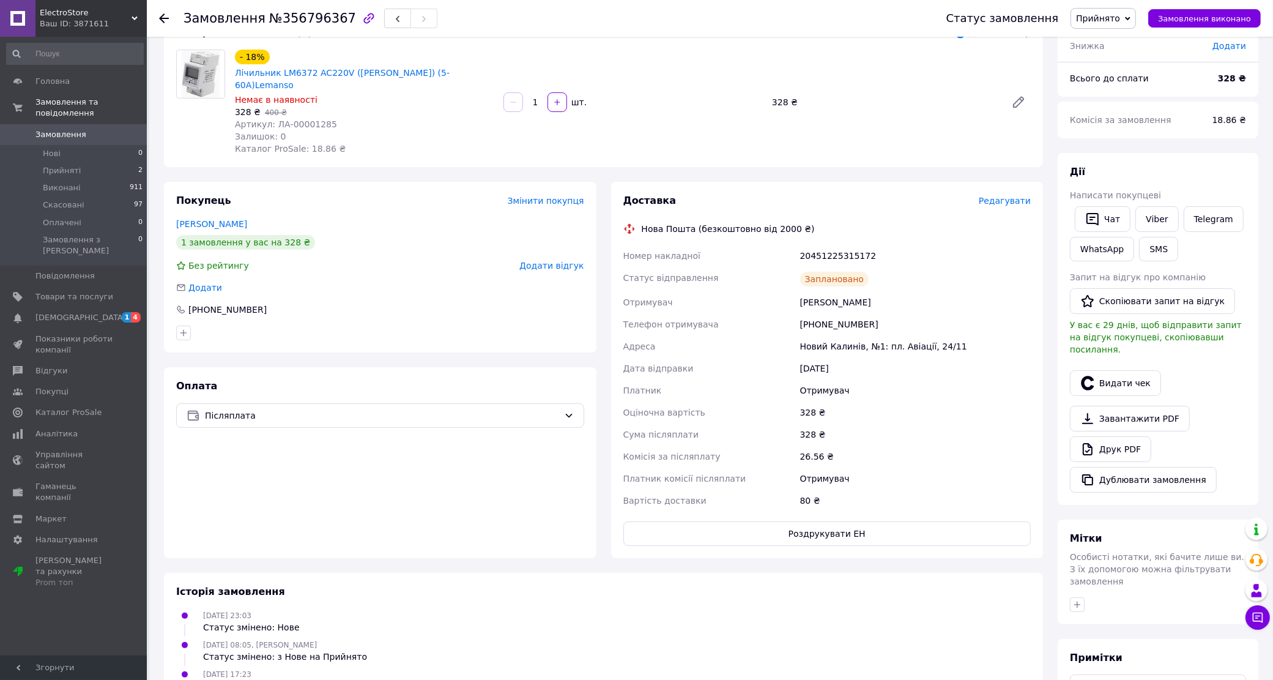
scroll to position [0, 0]
